Goal: Check status: Check status

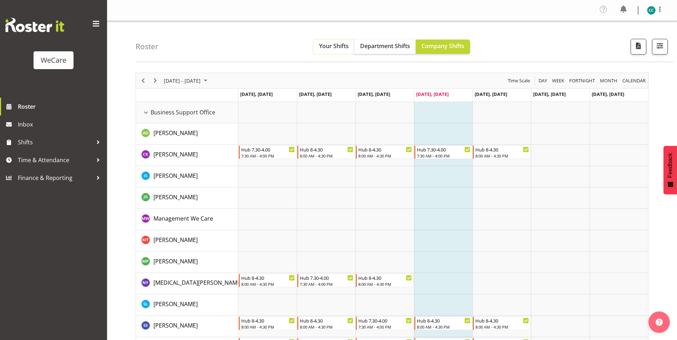
click at [336, 47] on span "Your Shifts" at bounding box center [334, 46] width 30 height 8
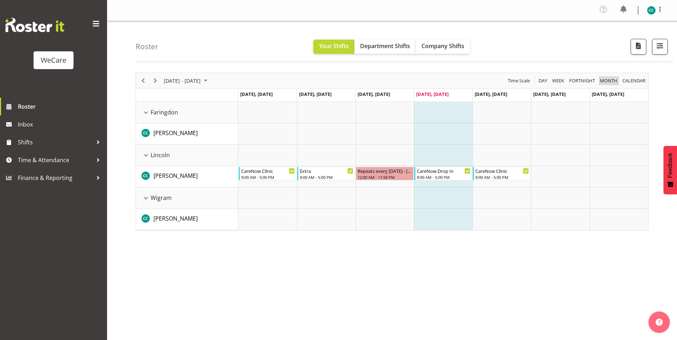
click at [603, 78] on span "Month" at bounding box center [608, 80] width 19 height 9
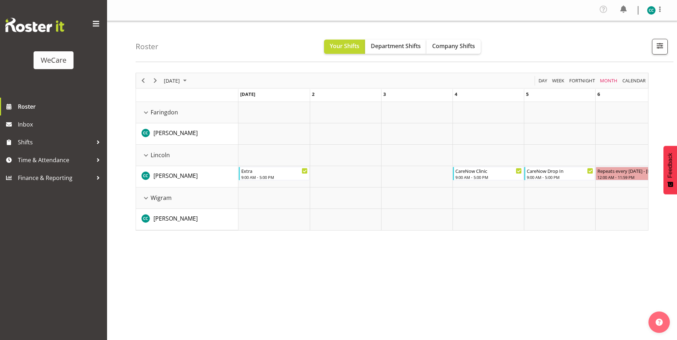
click at [648, 79] on div "[DATE] [DATE] Day Week Fortnight Month calendar Month Agenda Time Scale [DATE] …" at bounding box center [406, 209] width 541 height 285
click at [634, 83] on span "calendar" at bounding box center [633, 80] width 25 height 9
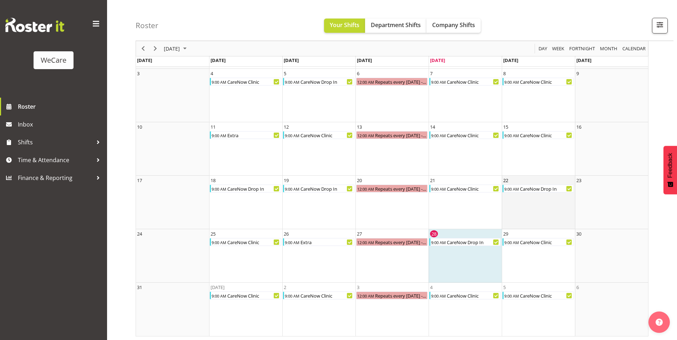
scroll to position [86, 0]
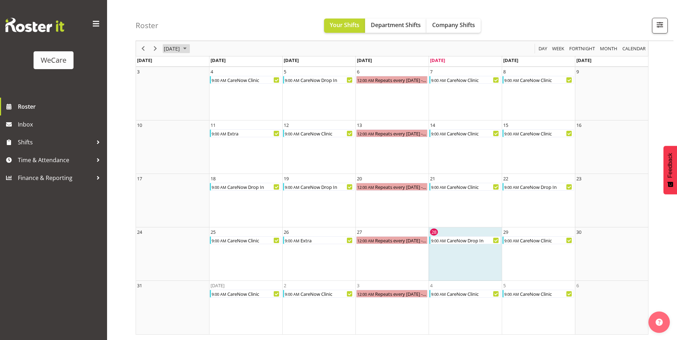
click at [189, 46] on span "August 2025" at bounding box center [184, 48] width 9 height 9
click at [176, 126] on span "Sep" at bounding box center [175, 129] width 16 height 16
